Goal: Complete application form

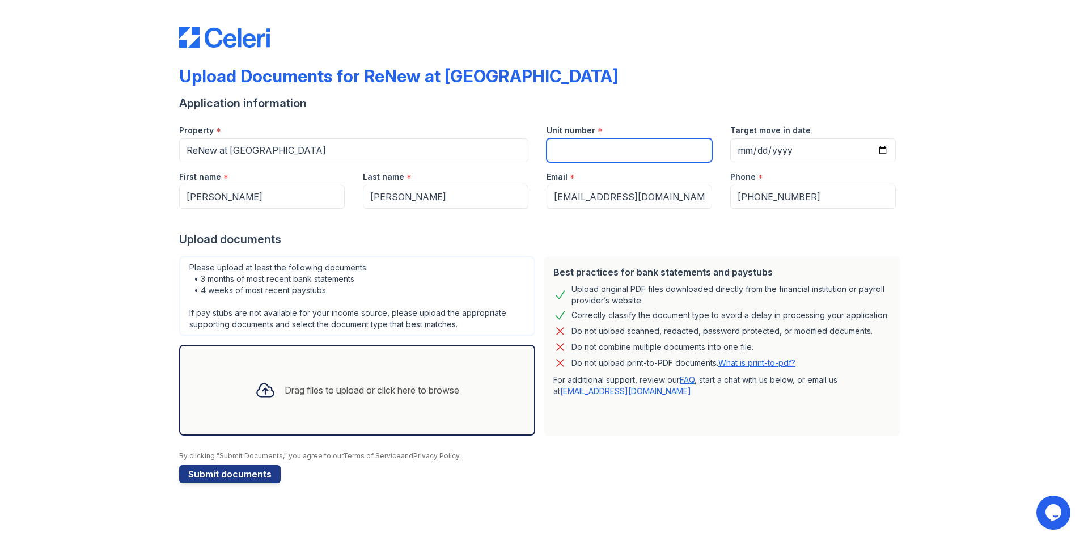
click at [630, 149] on input "Unit number" at bounding box center [630, 150] width 166 height 24
type input "203"
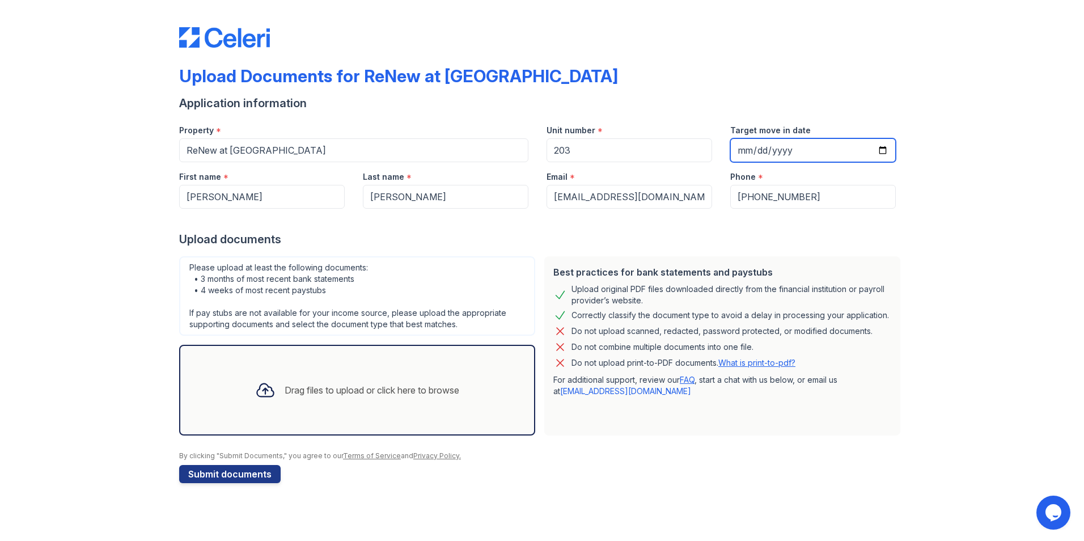
click at [772, 147] on input "Target move in date" at bounding box center [813, 150] width 166 height 24
click at [877, 150] on input "Target move in date" at bounding box center [813, 150] width 166 height 24
click at [881, 148] on input "Target move in date" at bounding box center [813, 150] width 166 height 24
type input "[DATE]"
click at [315, 391] on div "Drag files to upload or click here to browse" at bounding box center [372, 390] width 175 height 14
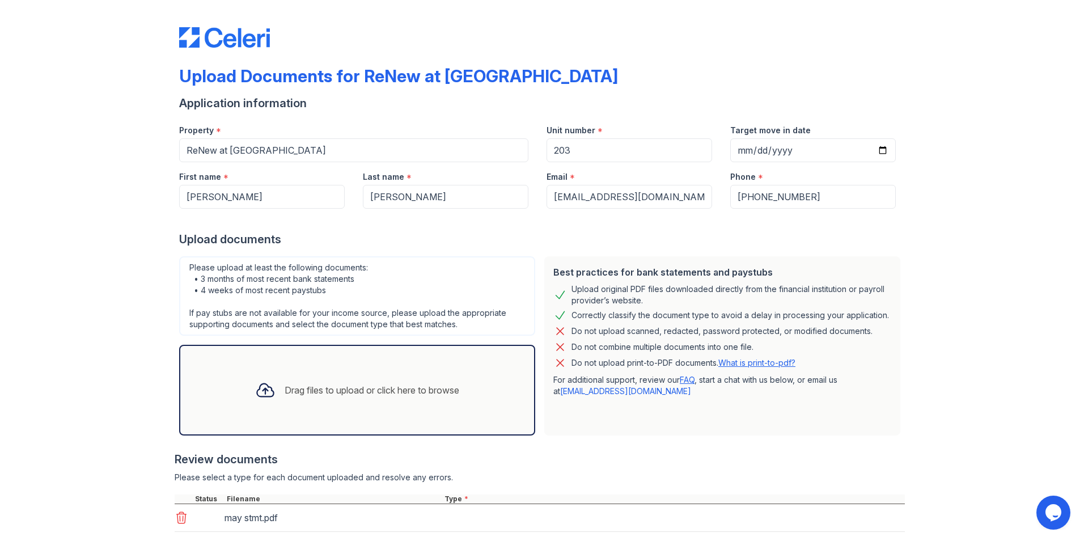
click at [293, 388] on div "Drag files to upload or click here to browse" at bounding box center [372, 390] width 175 height 14
click at [297, 391] on div "Drag files to upload or click here to browse" at bounding box center [372, 390] width 175 height 14
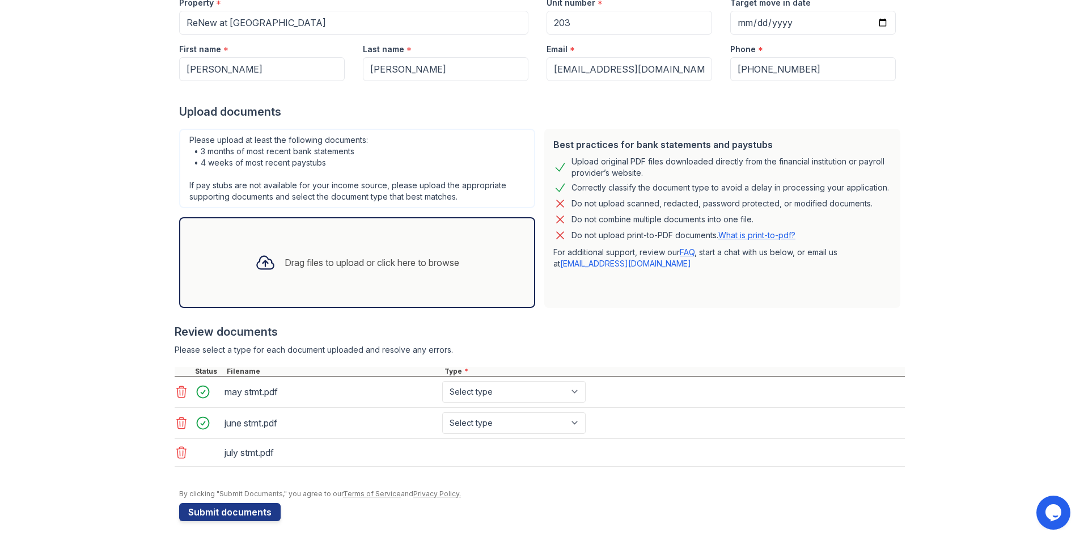
scroll to position [130, 0]
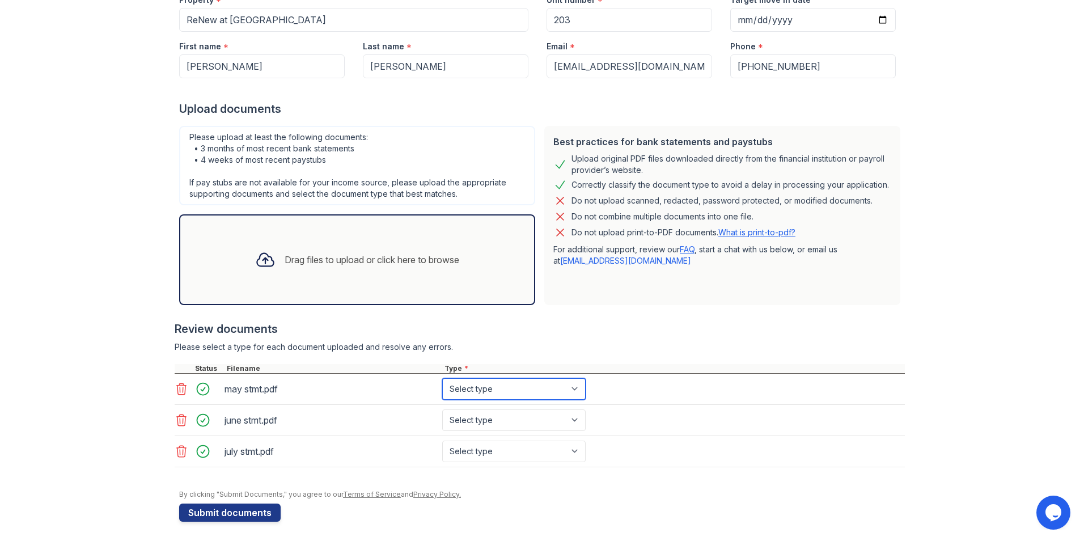
click at [462, 387] on select "Select type Paystub Bank Statement Offer Letter Tax Documents Benefit Award Let…" at bounding box center [513, 389] width 143 height 22
select select "bank_statement"
click at [442, 378] on select "Select type Paystub Bank Statement Offer Letter Tax Documents Benefit Award Let…" at bounding box center [513, 389] width 143 height 22
drag, startPoint x: 466, startPoint y: 415, endPoint x: 472, endPoint y: 437, distance: 23.5
click at [466, 415] on select "Select type Paystub Bank Statement Offer Letter Tax Documents Benefit Award Let…" at bounding box center [513, 420] width 143 height 22
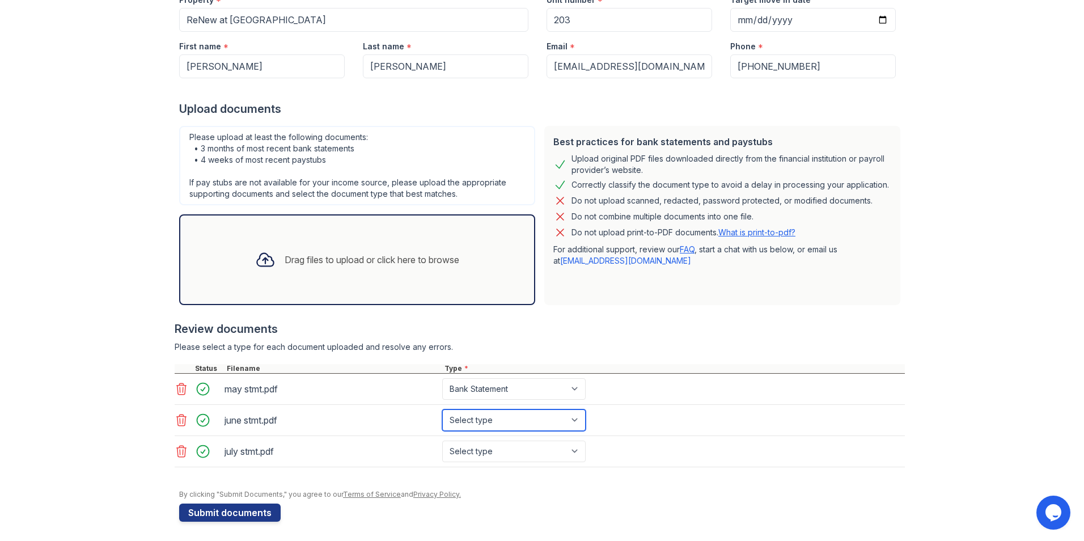
select select "bank_statement"
click at [442, 409] on select "Select type Paystub Bank Statement Offer Letter Tax Documents Benefit Award Let…" at bounding box center [513, 420] width 143 height 22
click at [463, 447] on select "Select type Paystub Bank Statement Offer Letter Tax Documents Benefit Award Let…" at bounding box center [513, 452] width 143 height 22
select select "bank_statement"
click at [442, 441] on select "Select type Paystub Bank Statement Offer Letter Tax Documents Benefit Award Let…" at bounding box center [513, 452] width 143 height 22
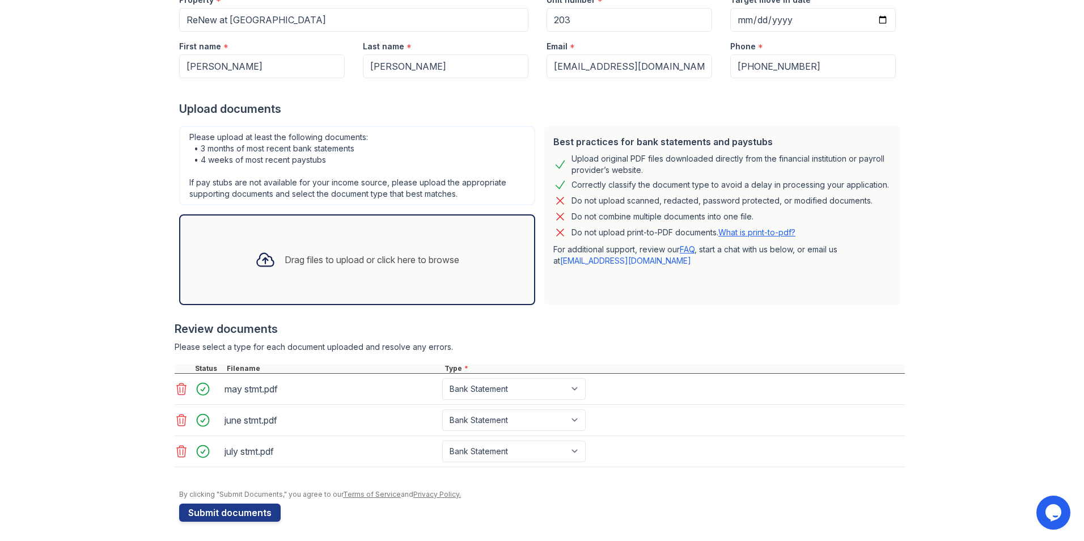
click at [323, 253] on div "Drag files to upload or click here to browse" at bounding box center [372, 260] width 175 height 14
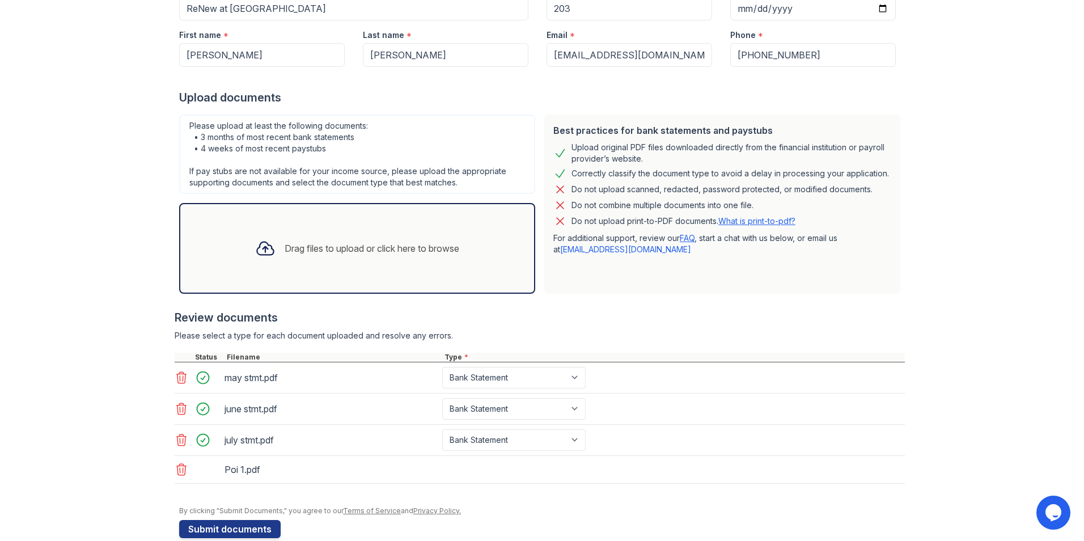
scroll to position [162, 0]
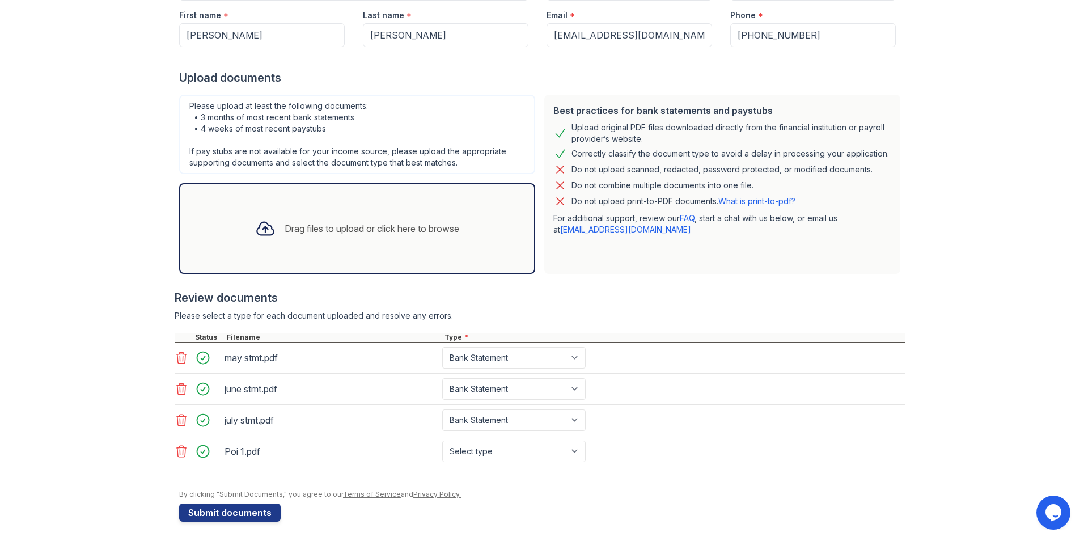
click at [292, 242] on div "Drag files to upload or click here to browse" at bounding box center [357, 228] width 222 height 39
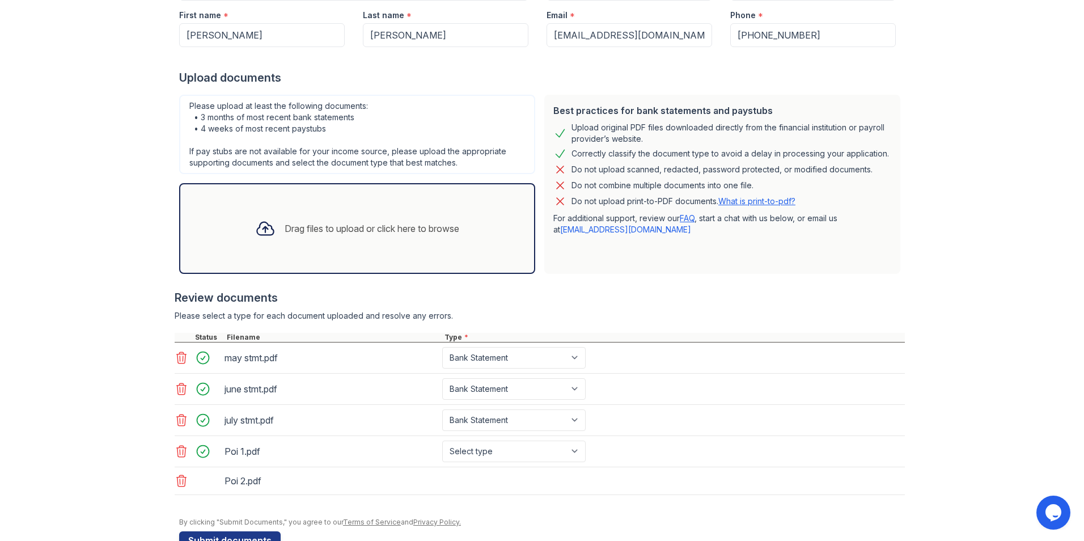
click at [314, 237] on div "Drag files to upload or click here to browse" at bounding box center [357, 228] width 222 height 39
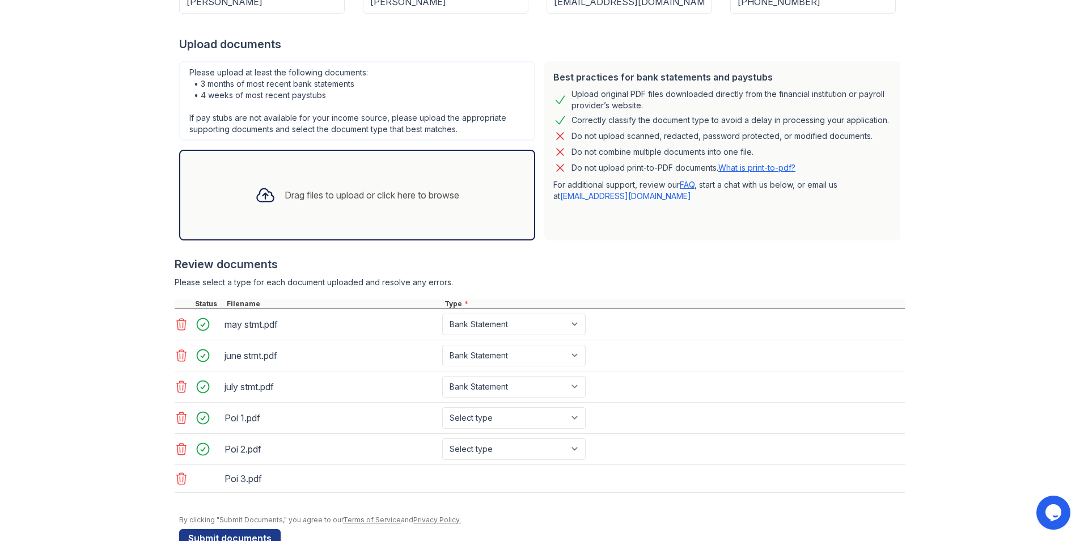
scroll to position [224, 0]
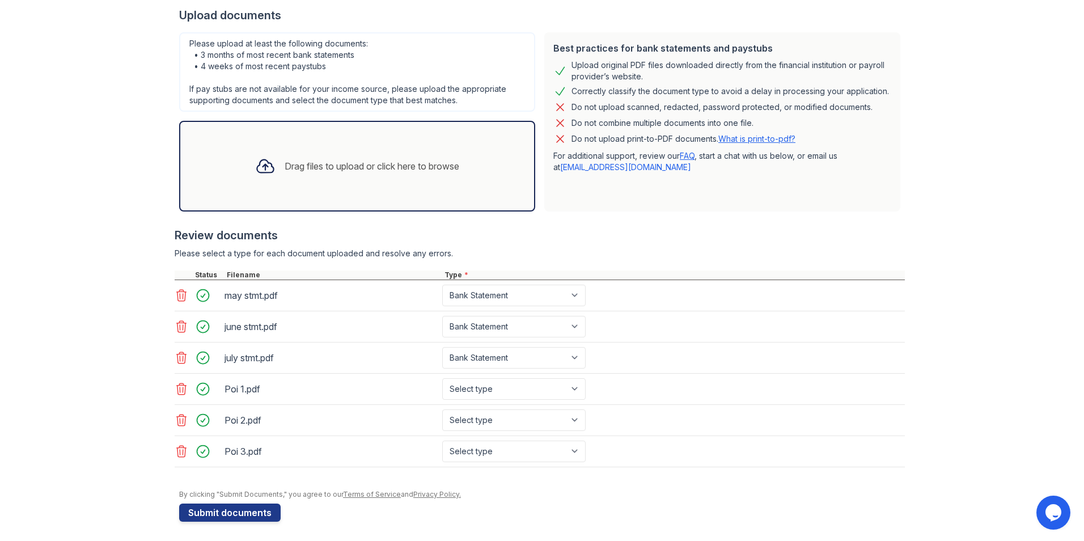
click at [578, 388] on div "Select type Paystub Bank Statement Offer Letter Tax Documents Benefit Award Let…" at bounding box center [515, 389] width 146 height 22
click at [570, 388] on select "Select type Paystub Bank Statement Offer Letter Tax Documents Benefit Award Let…" at bounding box center [513, 389] width 143 height 22
select select "paystub"
click at [442, 378] on select "Select type Paystub Bank Statement Offer Letter Tax Documents Benefit Award Let…" at bounding box center [513, 389] width 143 height 22
click at [513, 420] on select "Select type Paystub Bank Statement Offer Letter Tax Documents Benefit Award Let…" at bounding box center [513, 420] width 143 height 22
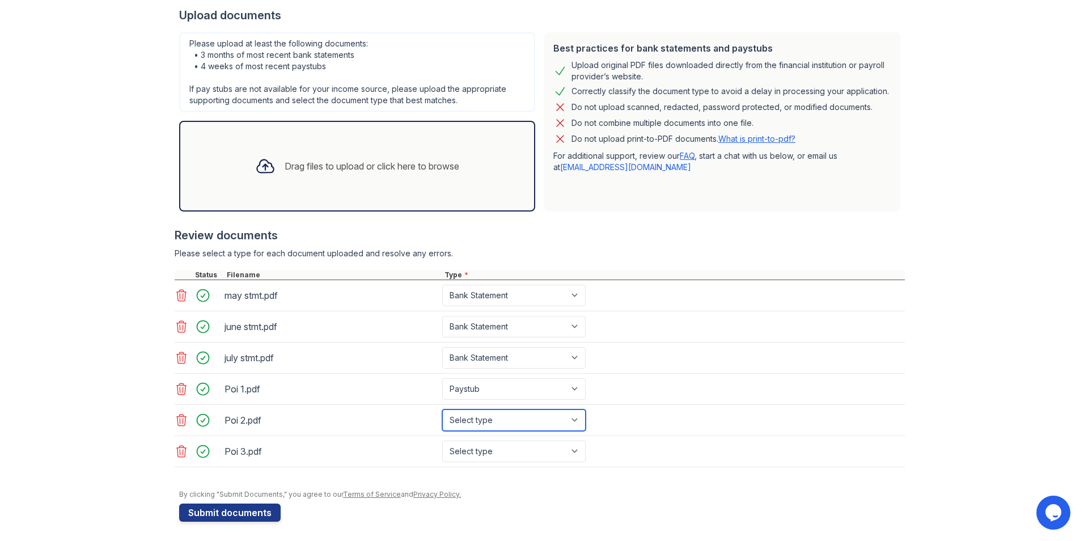
select select "paystub"
click at [442, 409] on select "Select type Paystub Bank Statement Offer Letter Tax Documents Benefit Award Let…" at bounding box center [513, 420] width 143 height 22
drag, startPoint x: 477, startPoint y: 451, endPoint x: 476, endPoint y: 438, distance: 12.6
click at [477, 451] on select "Select type Paystub Bank Statement Offer Letter Tax Documents Benefit Award Let…" at bounding box center [513, 452] width 143 height 22
select select "paystub"
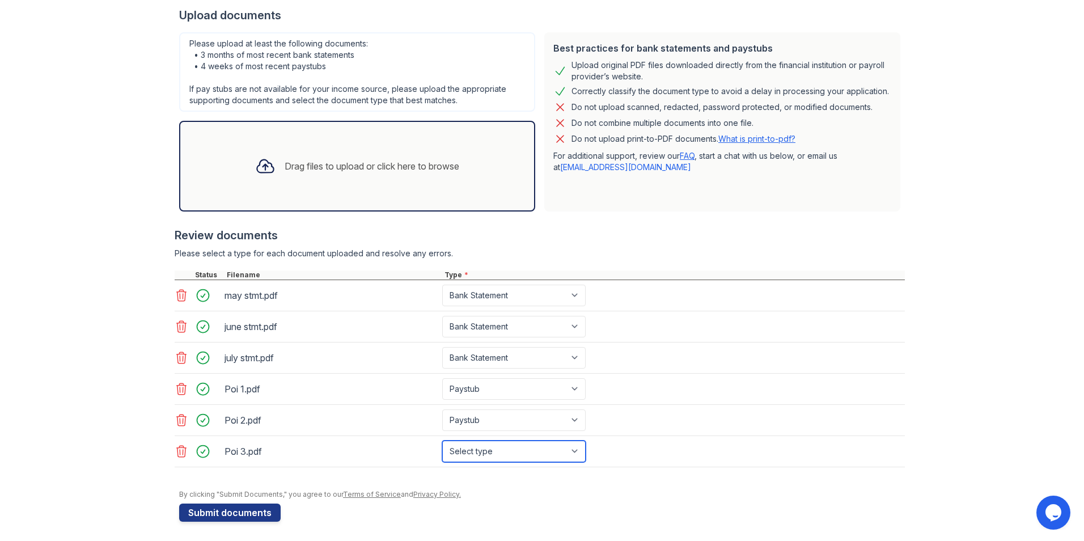
click at [442, 441] on select "Select type Paystub Bank Statement Offer Letter Tax Documents Benefit Award Let…" at bounding box center [513, 452] width 143 height 22
click at [514, 502] on form "Application information Property * ReNew at [GEOGRAPHIC_DATA] Unit number * 203…" at bounding box center [542, 196] width 726 height 650
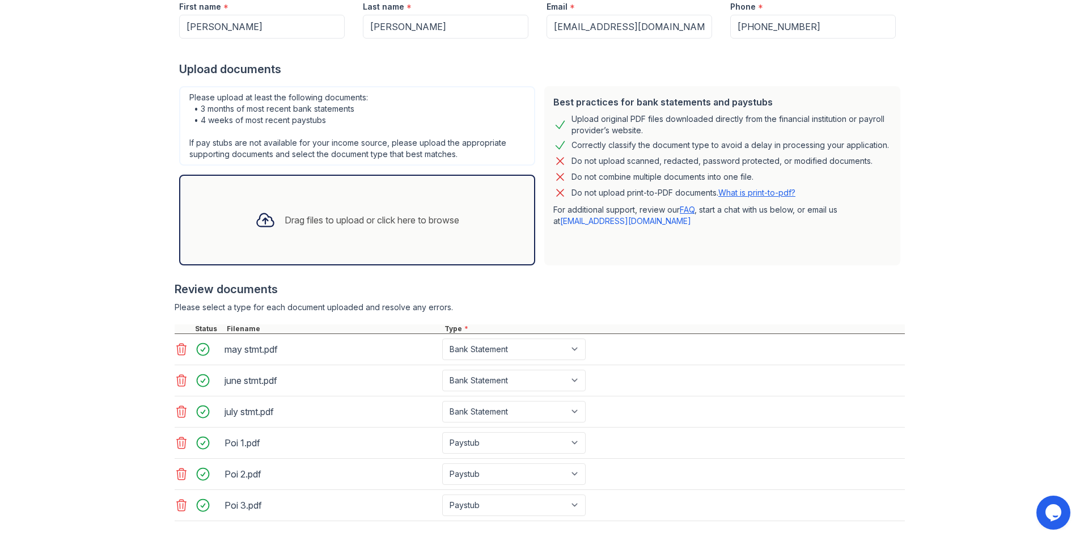
scroll to position [227, 0]
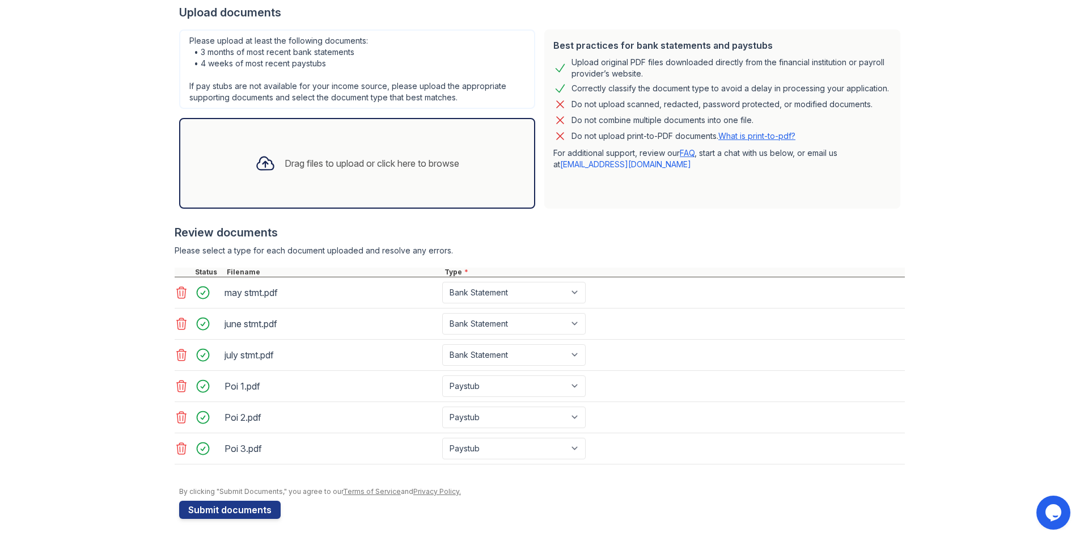
click at [286, 159] on div "Drag files to upload or click here to browse" at bounding box center [372, 164] width 175 height 14
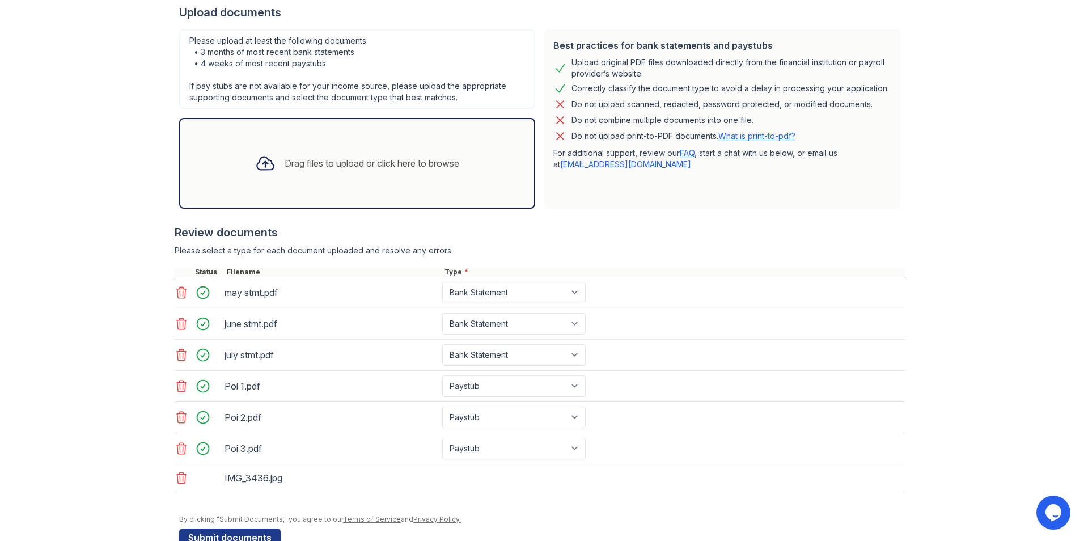
scroll to position [255, 0]
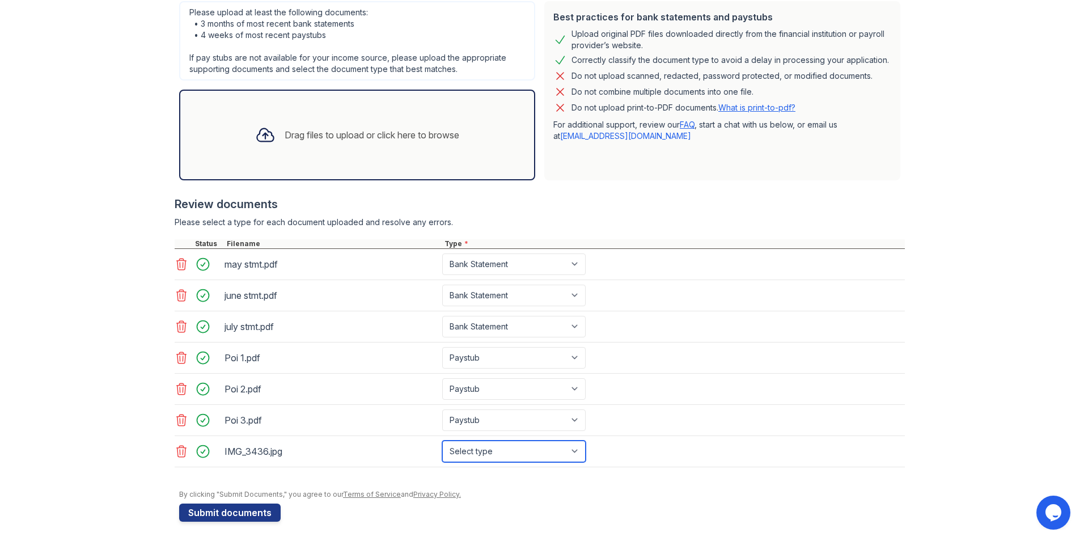
click at [500, 454] on select "Select type Paystub Bank Statement Offer Letter Tax Documents Benefit Award Let…" at bounding box center [513, 452] width 143 height 22
select select "other"
click at [442, 441] on select "Select type Paystub Bank Statement Offer Letter Tax Documents Benefit Award Let…" at bounding box center [513, 452] width 143 height 22
click at [243, 511] on button "Submit documents" at bounding box center [230, 513] width 102 height 18
